Goal: Find specific page/section: Find specific page/section

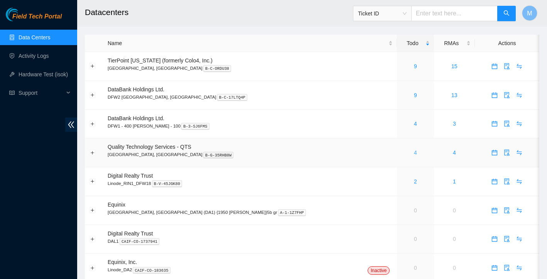
click at [414, 152] on link "4" at bounding box center [415, 153] width 3 height 6
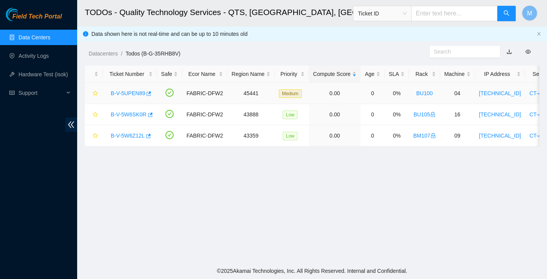
click at [127, 93] on link "B-V-5UPEN89" at bounding box center [128, 93] width 34 height 6
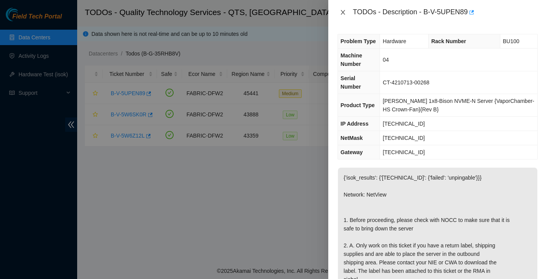
click at [343, 11] on icon "close" at bounding box center [343, 12] width 6 height 6
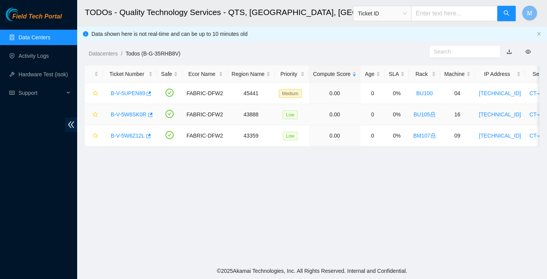
click at [138, 114] on link "B-V-5W6SK0R" at bounding box center [129, 114] width 36 height 6
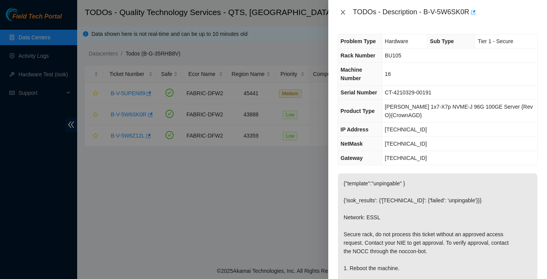
click at [343, 13] on icon "close" at bounding box center [343, 12] width 6 height 6
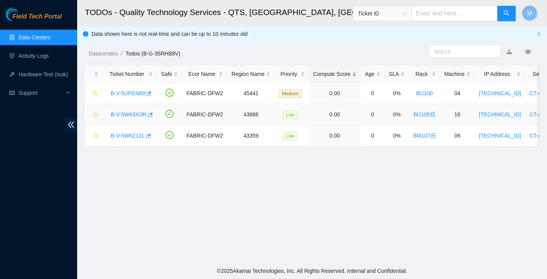
click at [137, 113] on link "B-V-5W6SK0R" at bounding box center [129, 114] width 36 height 6
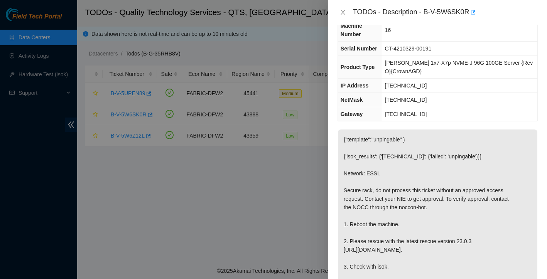
scroll to position [51, 0]
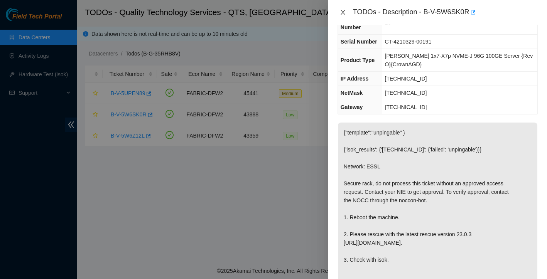
click at [345, 13] on icon "close" at bounding box center [343, 12] width 6 height 6
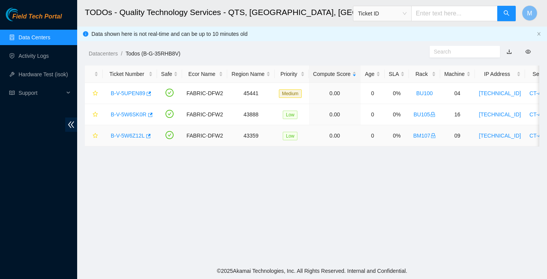
click at [136, 136] on link "B-V-5W6Z12L" at bounding box center [128, 136] width 34 height 6
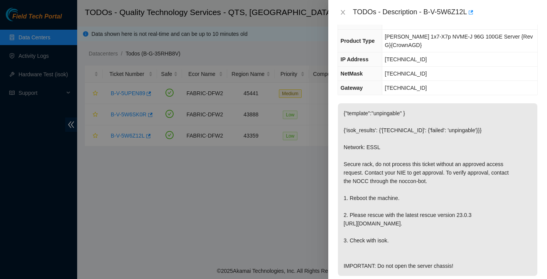
scroll to position [71, 0]
click at [343, 12] on icon "close" at bounding box center [343, 12] width 4 height 5
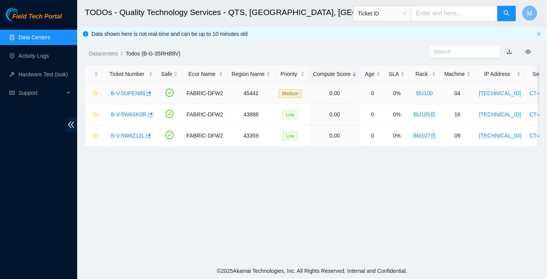
click at [134, 92] on link "B-V-5UPEN89" at bounding box center [128, 93] width 34 height 6
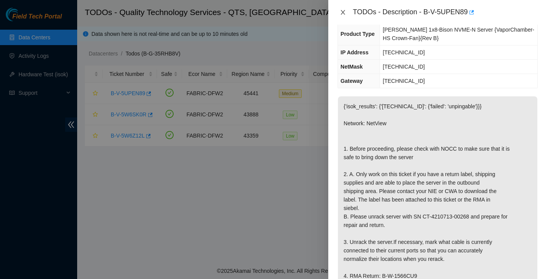
click at [344, 12] on icon "close" at bounding box center [343, 12] width 6 height 6
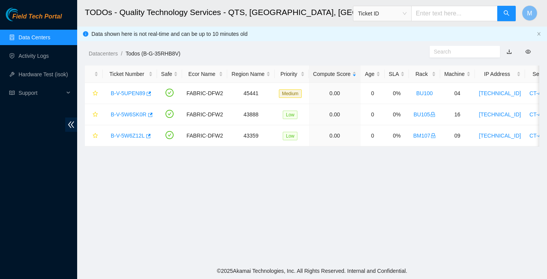
scroll to position [0, 0]
click at [35, 41] on link "Data Centers" at bounding box center [35, 37] width 32 height 6
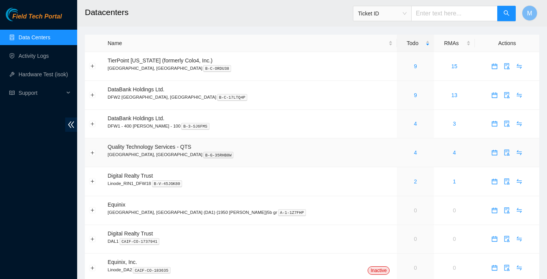
click at [492, 154] on icon "calendar" at bounding box center [495, 153] width 6 height 6
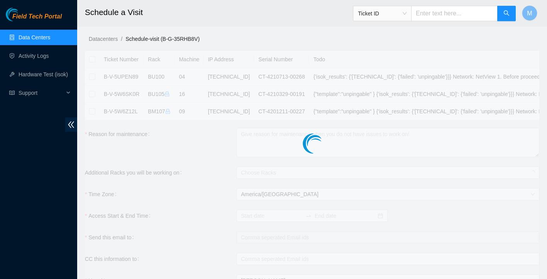
checkbox input "true"
type input "[DATE] 08:12"
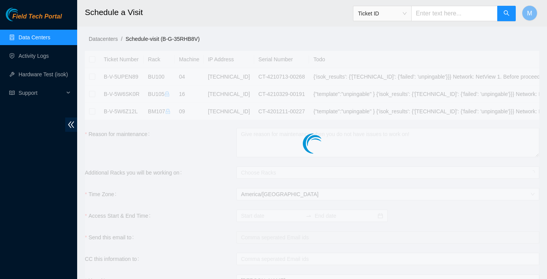
type input "[DATE] 08:11"
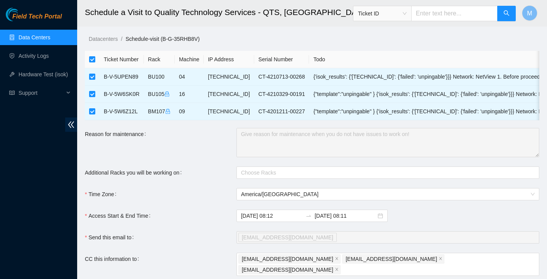
click at [320, 33] on main "Schedule a Visit to Quality Technology Services - QTS, [GEOGRAPHIC_DATA], [GEOG…" at bounding box center [312, 186] width 470 height 372
click at [38, 39] on link "Data Centers" at bounding box center [35, 37] width 32 height 6
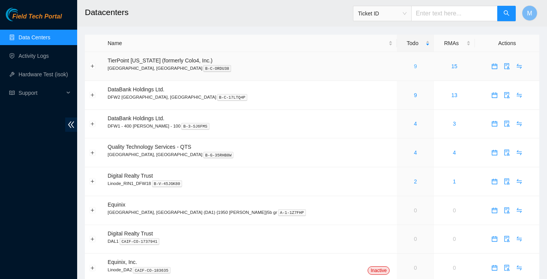
click at [414, 68] on link "9" at bounding box center [415, 66] width 3 height 6
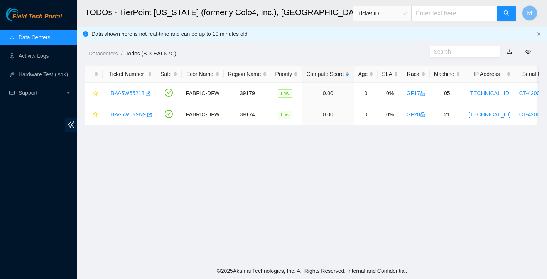
click at [50, 41] on link "Data Centers" at bounding box center [35, 37] width 32 height 6
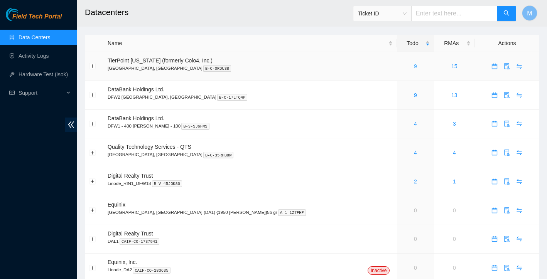
click at [414, 67] on link "9" at bounding box center [415, 66] width 3 height 6
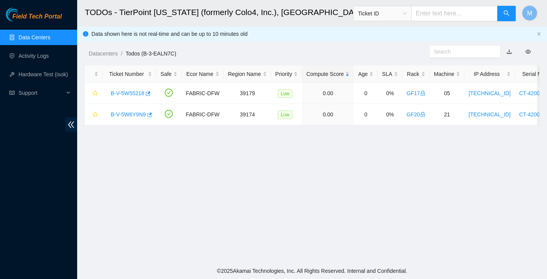
click at [40, 37] on link "Data Centers" at bounding box center [35, 37] width 32 height 6
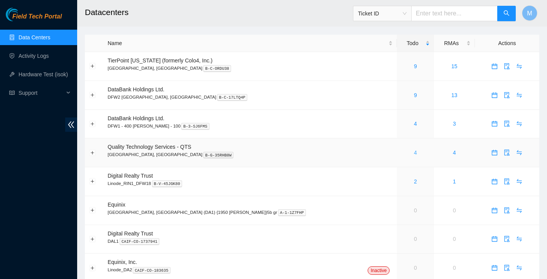
click at [414, 154] on link "4" at bounding box center [415, 153] width 3 height 6
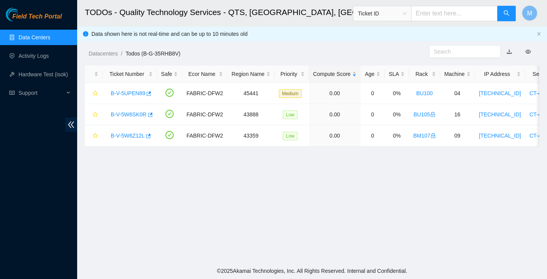
click at [48, 35] on link "Data Centers" at bounding box center [35, 37] width 32 height 6
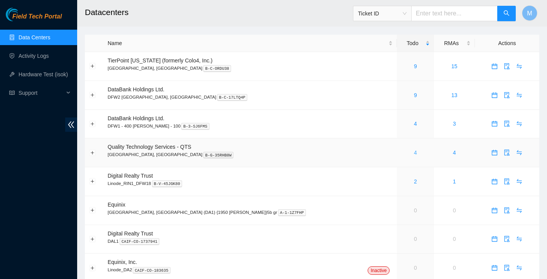
click at [414, 153] on link "4" at bounding box center [415, 153] width 3 height 6
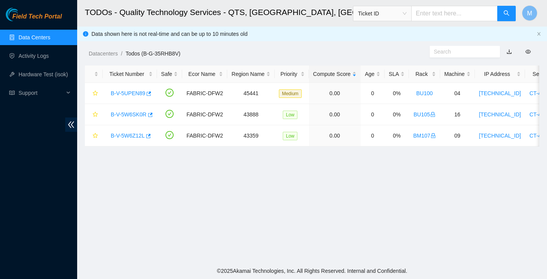
click at [39, 39] on link "Data Centers" at bounding box center [35, 37] width 32 height 6
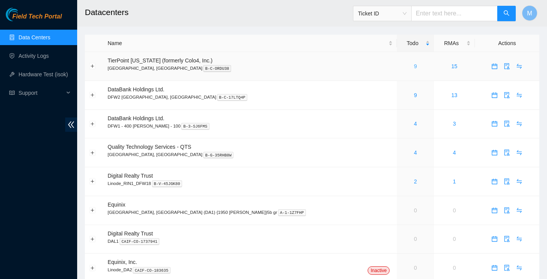
click at [414, 68] on link "9" at bounding box center [415, 66] width 3 height 6
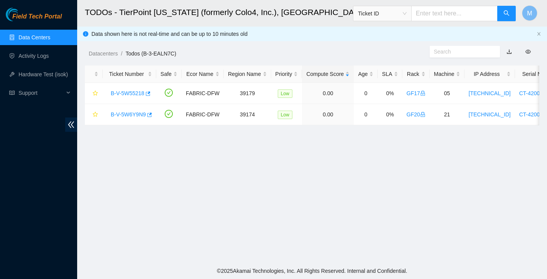
click at [50, 38] on link "Data Centers" at bounding box center [35, 37] width 32 height 6
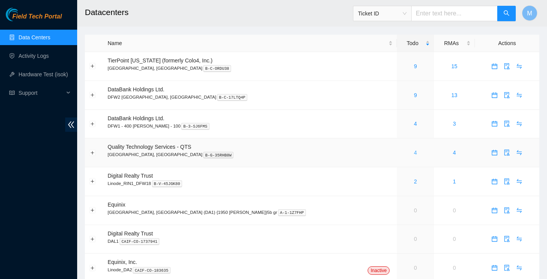
click at [414, 153] on link "4" at bounding box center [415, 153] width 3 height 6
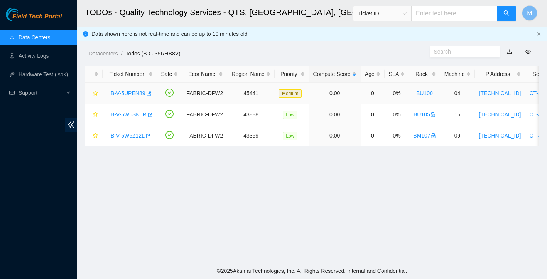
click at [138, 93] on link "B-V-5UPEN89" at bounding box center [128, 93] width 34 height 6
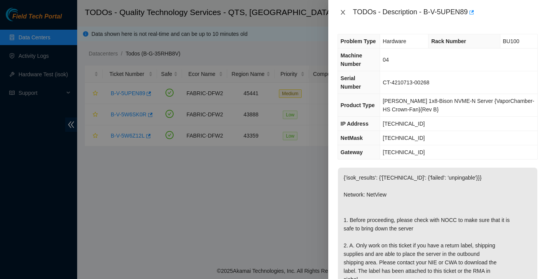
click at [340, 13] on icon "close" at bounding box center [343, 12] width 6 height 6
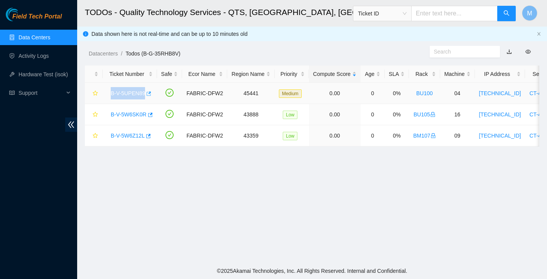
drag, startPoint x: 109, startPoint y: 95, endPoint x: 148, endPoint y: 99, distance: 38.8
click at [148, 99] on div "B-V-5UPEN89" at bounding box center [130, 93] width 46 height 12
copy link "B-V-5UPEN89"
click at [127, 96] on link "B-V-5UPEN89" at bounding box center [128, 93] width 34 height 6
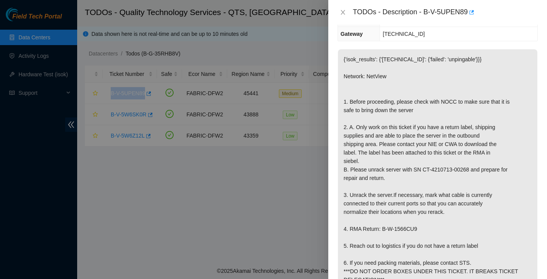
scroll to position [120, 0]
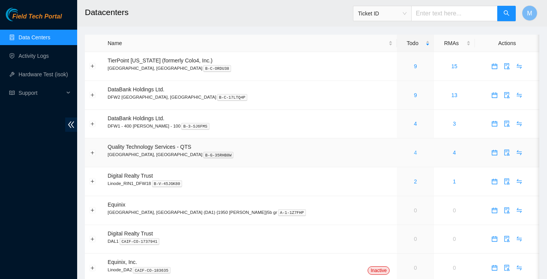
click at [414, 155] on link "4" at bounding box center [415, 153] width 3 height 6
